Goal: Information Seeking & Learning: Learn about a topic

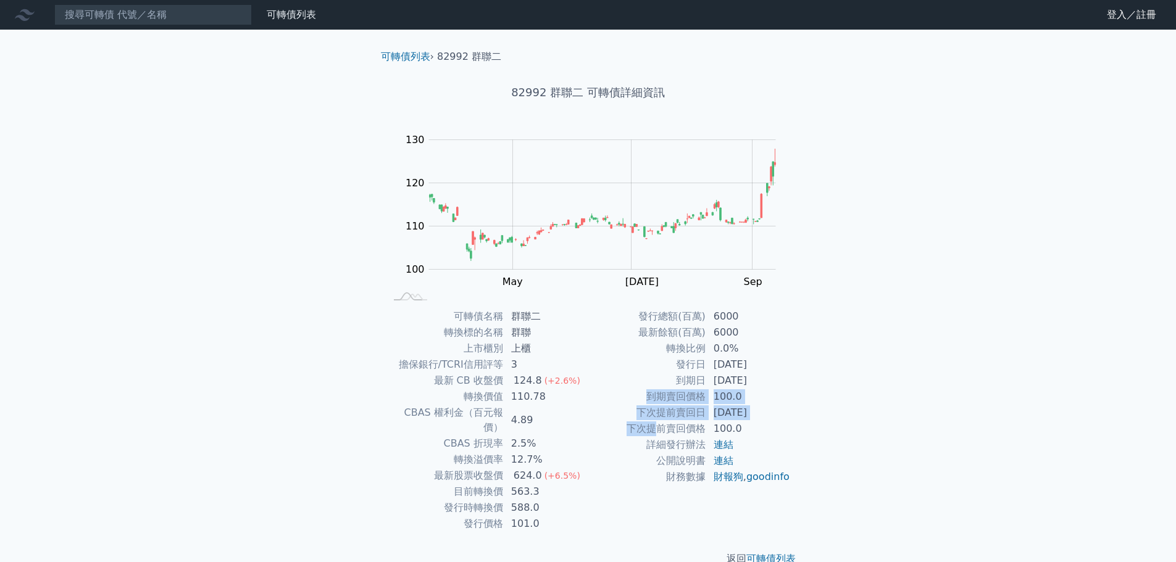
drag, startPoint x: 635, startPoint y: 397, endPoint x: 653, endPoint y: 436, distance: 42.2
click at [653, 436] on tbody "發行總額(百萬) 6000 最新餘額(百萬) 6000 轉換比例 0.0% 發行日 [DATE] 到期日 [DATE] 到期賣回價格 100.0 下次提前賣回…" at bounding box center [689, 397] width 202 height 177
click at [606, 481] on td "財務數據" at bounding box center [647, 477] width 118 height 16
drag, startPoint x: 441, startPoint y: 506, endPoint x: 574, endPoint y: 515, distance: 133.0
click at [546, 516] on tr "發行價格 101.0" at bounding box center [487, 524] width 202 height 16
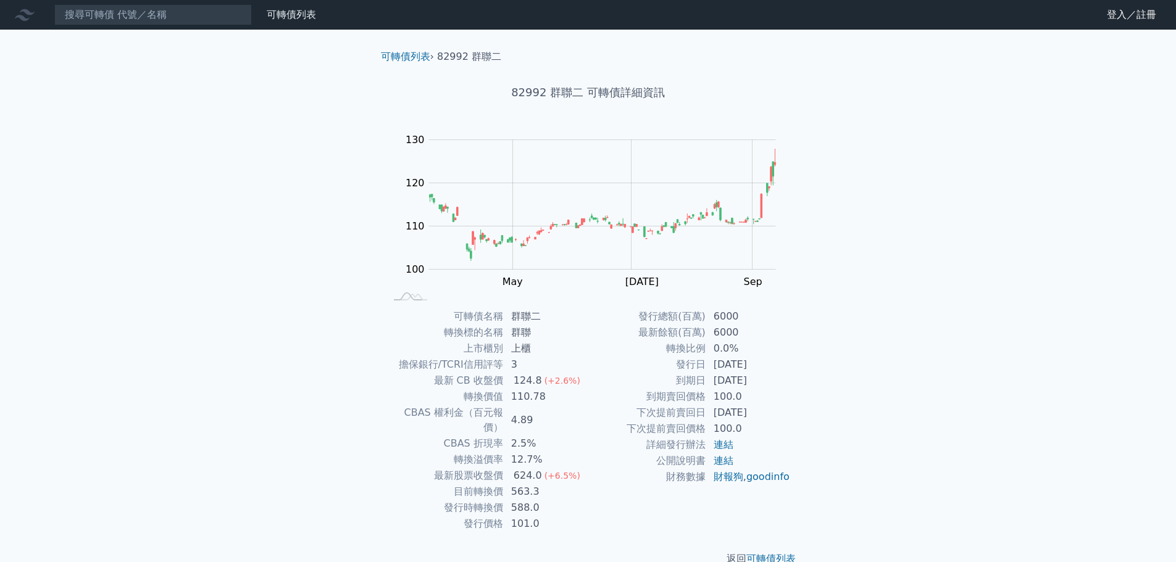
click at [626, 532] on div "返回 可轉債列表" at bounding box center [588, 559] width 434 height 54
drag, startPoint x: 747, startPoint y: 432, endPoint x: 603, endPoint y: 426, distance: 144.5
click at [603, 426] on tr "下次提前賣回價格 100.0" at bounding box center [689, 429] width 202 height 16
click at [604, 449] on td "詳細發行辦法" at bounding box center [647, 445] width 118 height 16
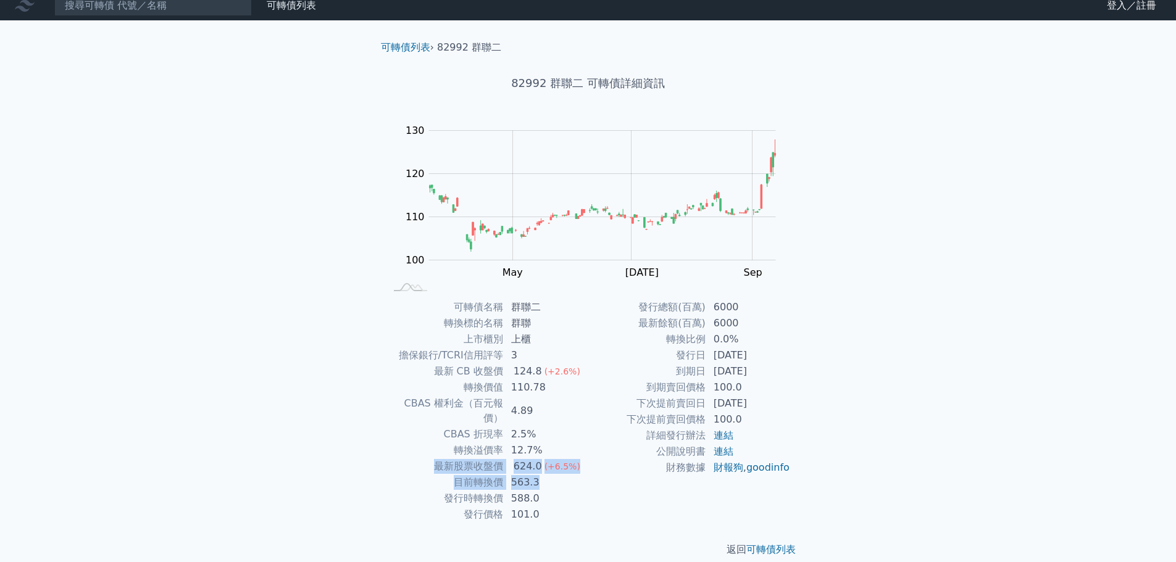
drag, startPoint x: 417, startPoint y: 455, endPoint x: 576, endPoint y: 475, distance: 160.4
click at [576, 475] on tbody "可轉債名稱 群聯二 轉換標的名稱 群聯 上市櫃別 上櫃 擔保銀行/TCRI信用評等 3 最新 CB 收盤價 124.8 (+2.6%) 轉換價值 110.78…" at bounding box center [487, 410] width 202 height 223
click at [591, 501] on div "發行總額(百萬) 6000 最新餘額(百萬) 6000 轉換比例 0.0% 發行日 [DATE] 到期日 [DATE] 到期賣回價格 100.0 下次提前賣回…" at bounding box center [689, 410] width 202 height 223
drag, startPoint x: 431, startPoint y: 469, endPoint x: 549, endPoint y: 490, distance: 120.3
click at [538, 489] on tbody "可轉債名稱 群聯二 轉換標的名稱 群聯 上市櫃別 上櫃 擔保銀行/TCRI信用評等 3 最新 CB 收盤價 124.8 (+2.6%) 轉換價值 110.78…" at bounding box center [487, 410] width 202 height 223
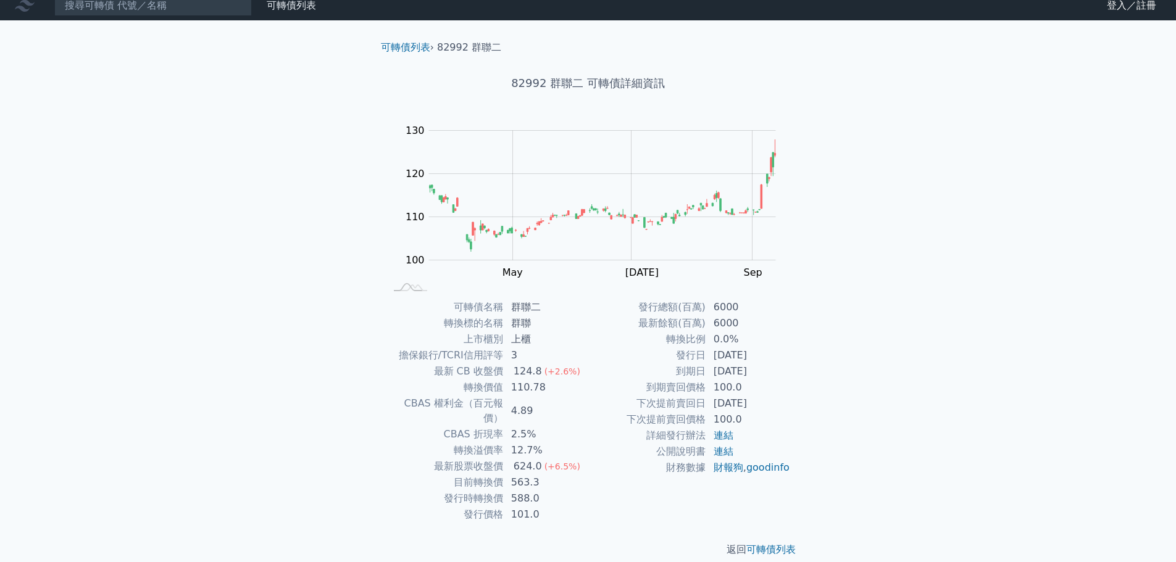
click at [586, 507] on td "101.0" at bounding box center [546, 515] width 85 height 16
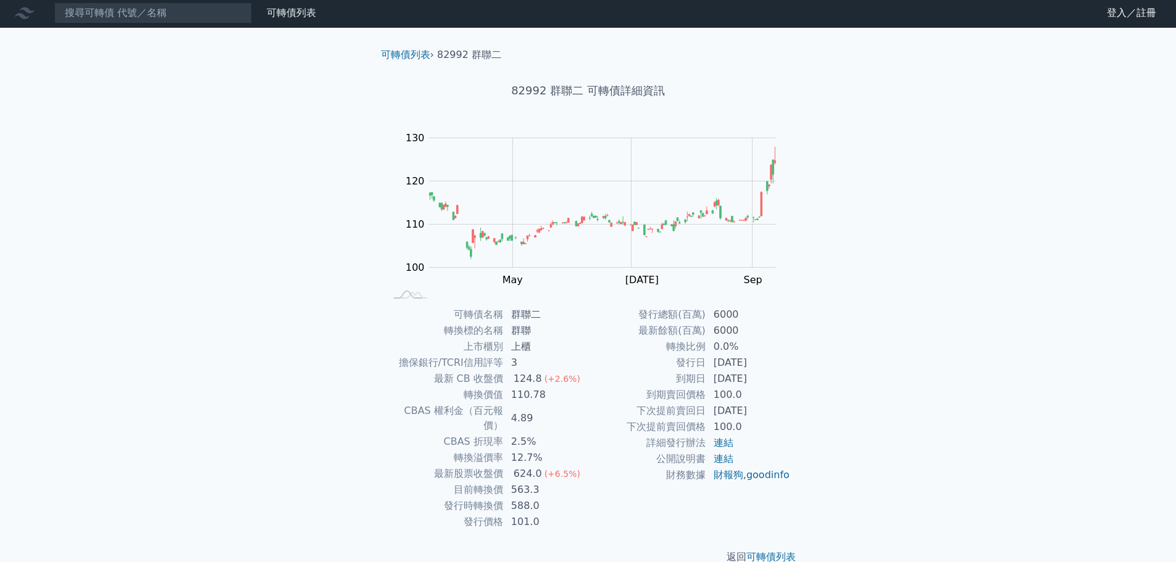
scroll to position [0, 0]
